Goal: Information Seeking & Learning: Learn about a topic

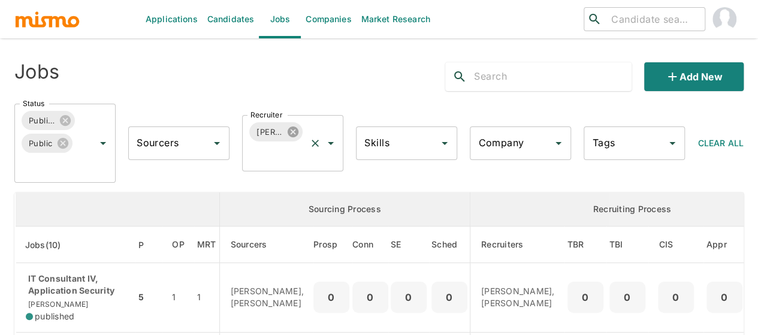
click at [290, 129] on icon at bounding box center [293, 131] width 11 height 11
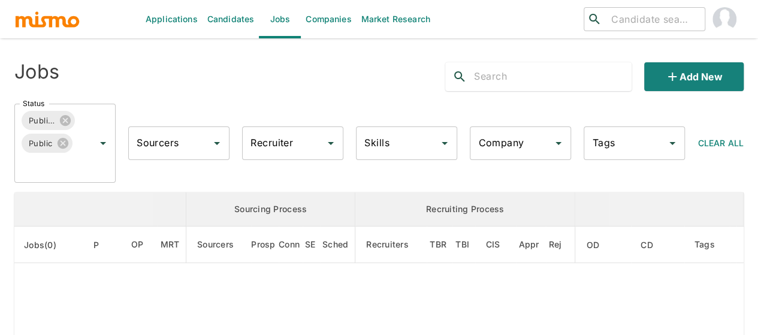
click at [277, 140] on div "Recruiter Recruiter" at bounding box center [292, 143] width 101 height 34
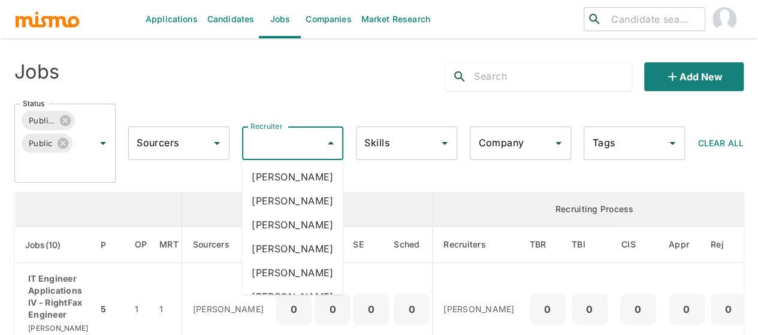
click at [277, 140] on input "Recruiter" at bounding box center [284, 143] width 73 height 23
type input "mai"
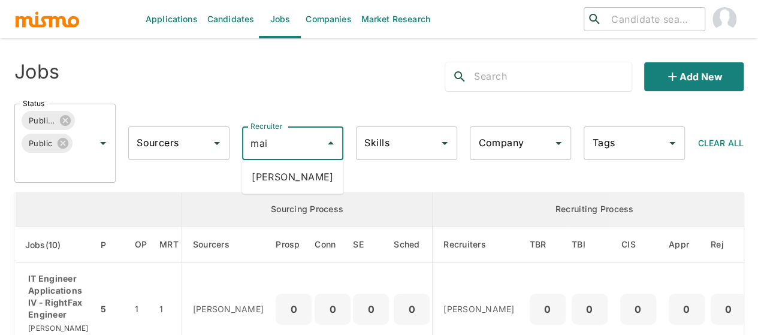
click at [285, 184] on li "Maia Reyes" at bounding box center [292, 177] width 101 height 24
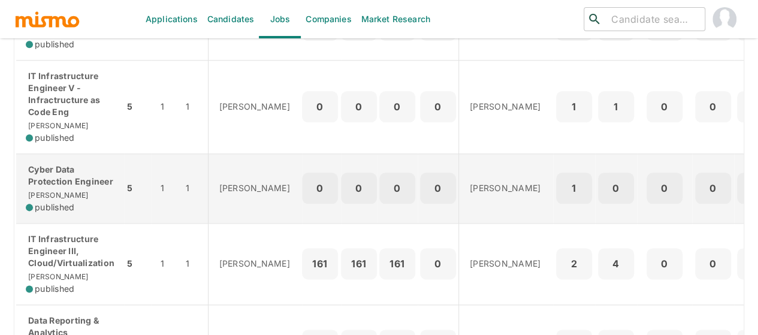
scroll to position [719, 0]
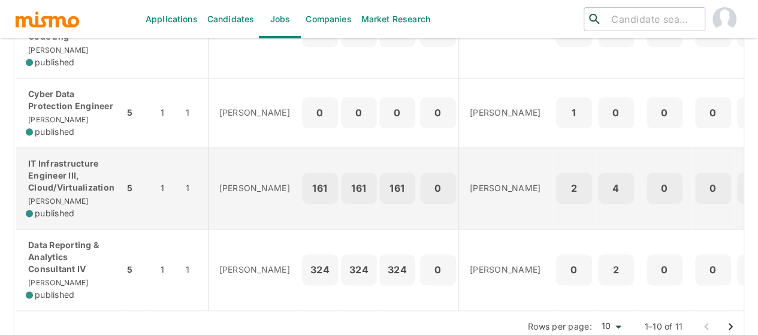
click at [67, 192] on p "IT Infrastructure Engineer III, Cloud/Virtualization" at bounding box center [70, 176] width 89 height 36
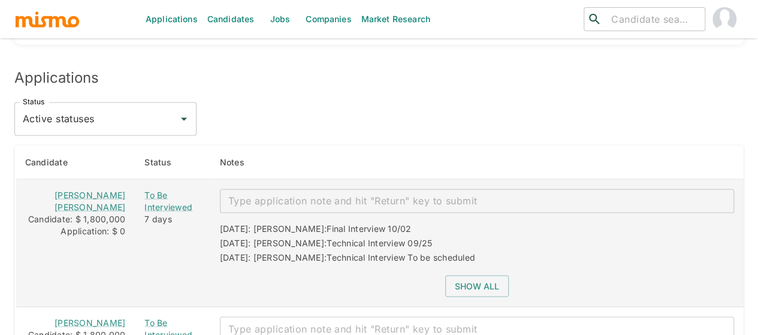
scroll to position [1079, 0]
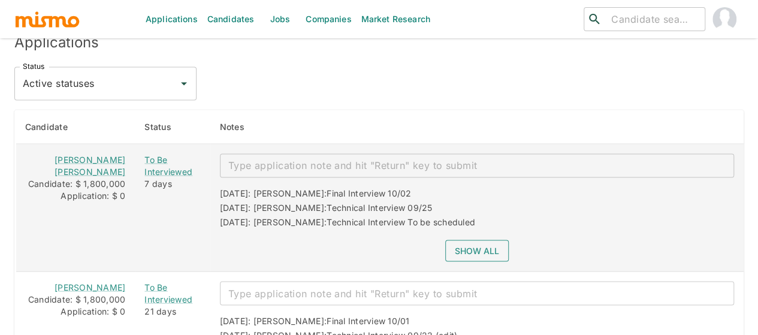
click at [457, 240] on button "Show all" at bounding box center [477, 251] width 64 height 22
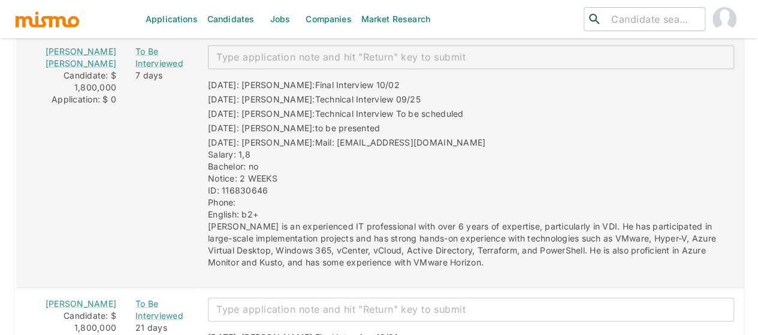
scroll to position [1199, 0]
